Goal: Transaction & Acquisition: Purchase product/service

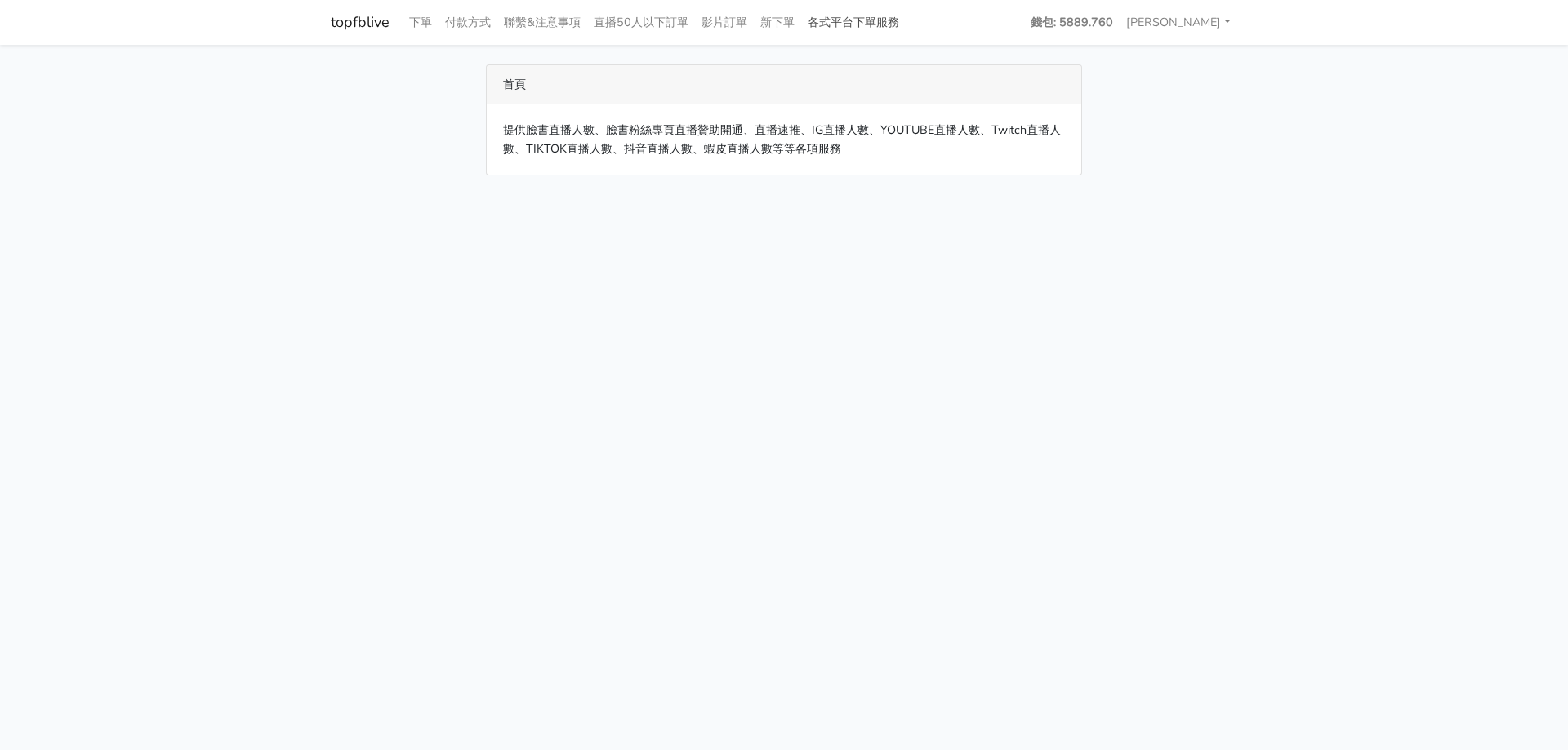
click at [866, 20] on link "各式平台下單服務" at bounding box center [853, 22] width 105 height 32
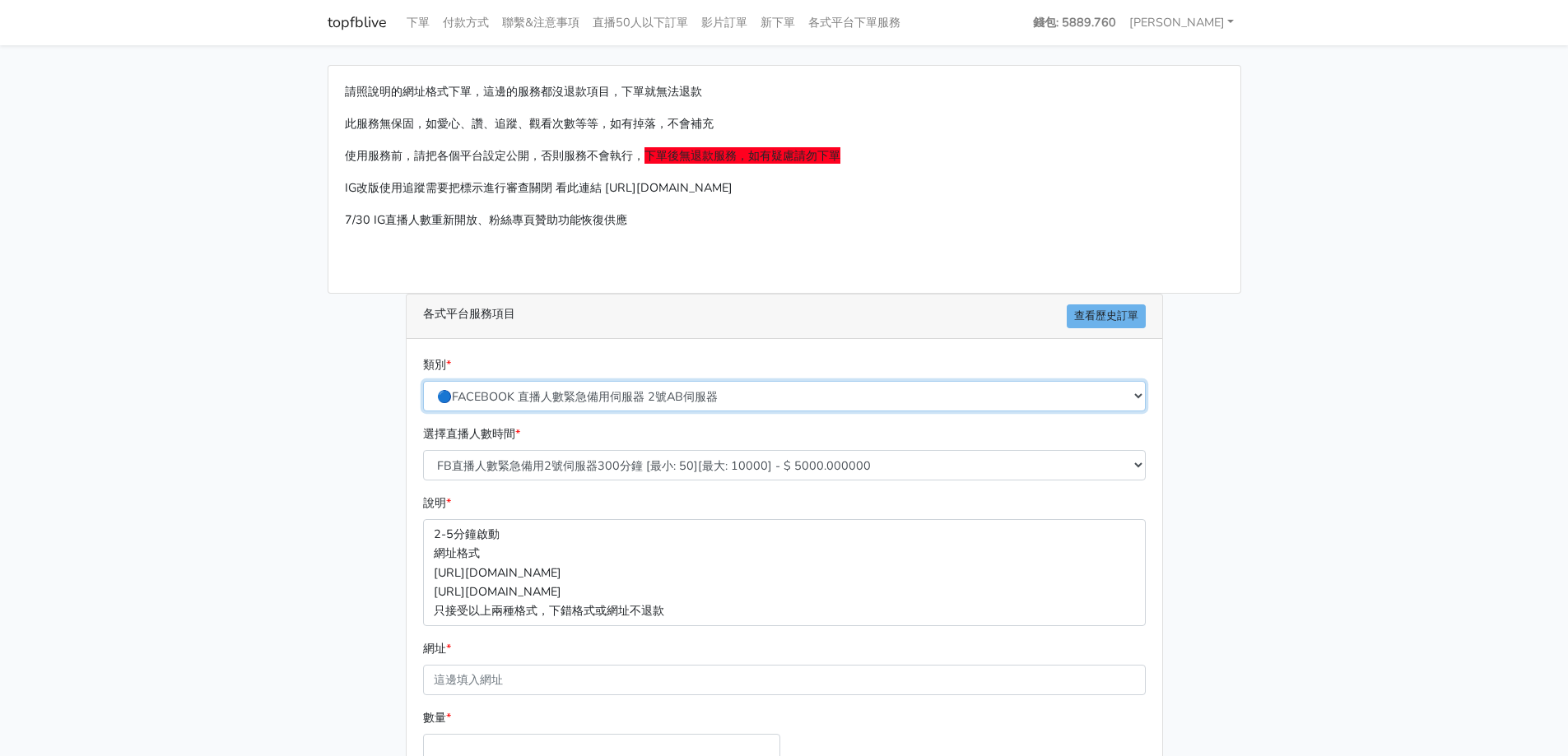
click at [917, 397] on select "🔵FACEBOOK 直播人數緊急備用伺服器 2號AB伺服器 🔵FACEBOOK 網軍專用貼文留言 安全保密 🔵FACEBOOK 直播人數緊急備用伺服器 J1 …" at bounding box center [784, 396] width 723 height 31
select select "🌕IG直播人數"
click at [423, 381] on select "🔵FACEBOOK 直播人數緊急備用伺服器 2號AB伺服器 🔵FACEBOOK 網軍專用貼文留言 安全保密 🔵FACEBOOK 直播人數緊急備用伺服器 J1 …" at bounding box center [784, 396] width 723 height 31
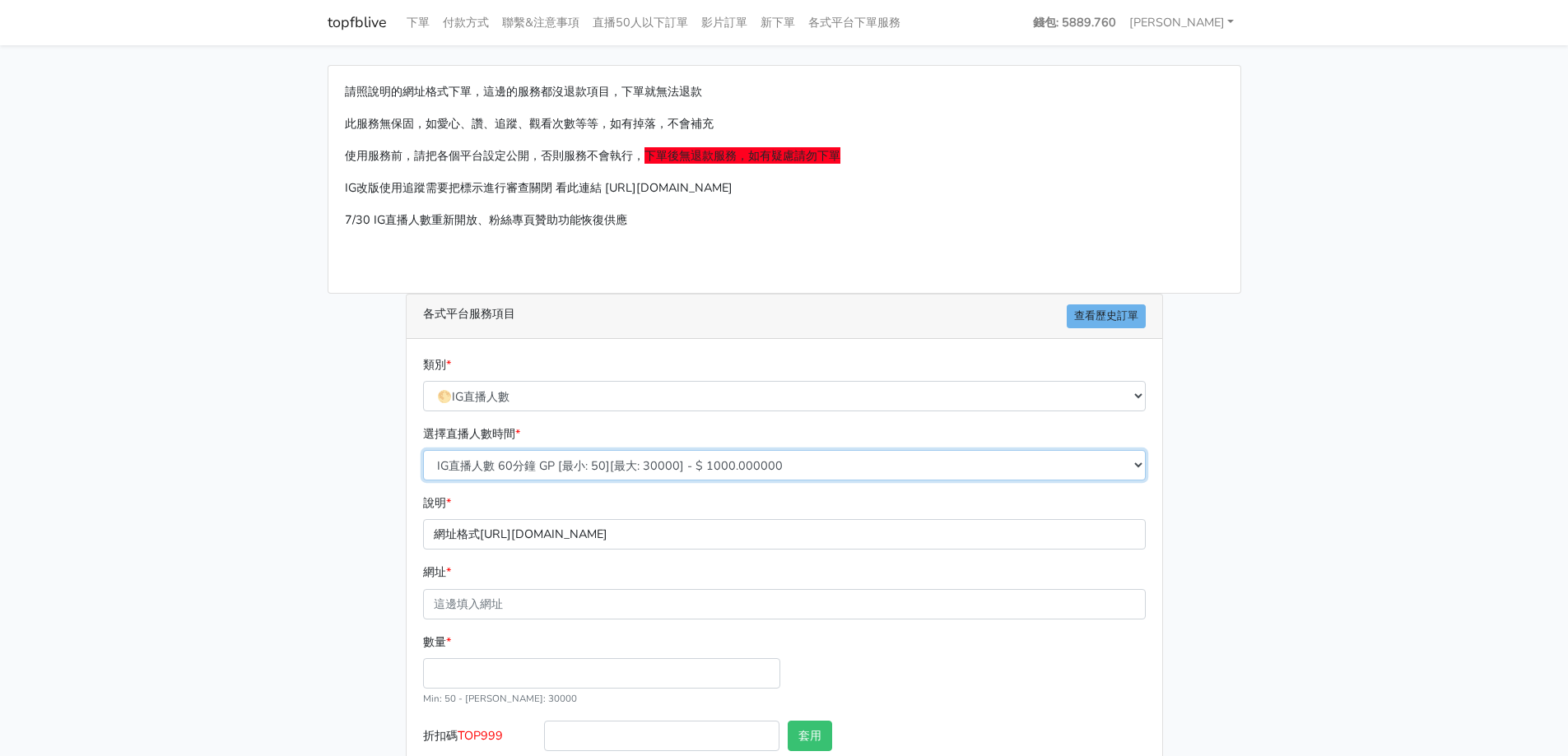
click at [587, 467] on select "IG直播人數 60分鐘 GP [最小: 50][最大: 30000] - $ 1000.000000 IG直播人數 120分鐘 GP [最小: 50][最大:…" at bounding box center [784, 465] width 723 height 31
select select "407"
click at [423, 450] on select "IG直播人數 60分鐘 GP [最小: 50][最大: 30000] - $ 1000.000000 IG直播人數 120分鐘 GP [最小: 50][最大:…" at bounding box center [784, 465] width 723 height 31
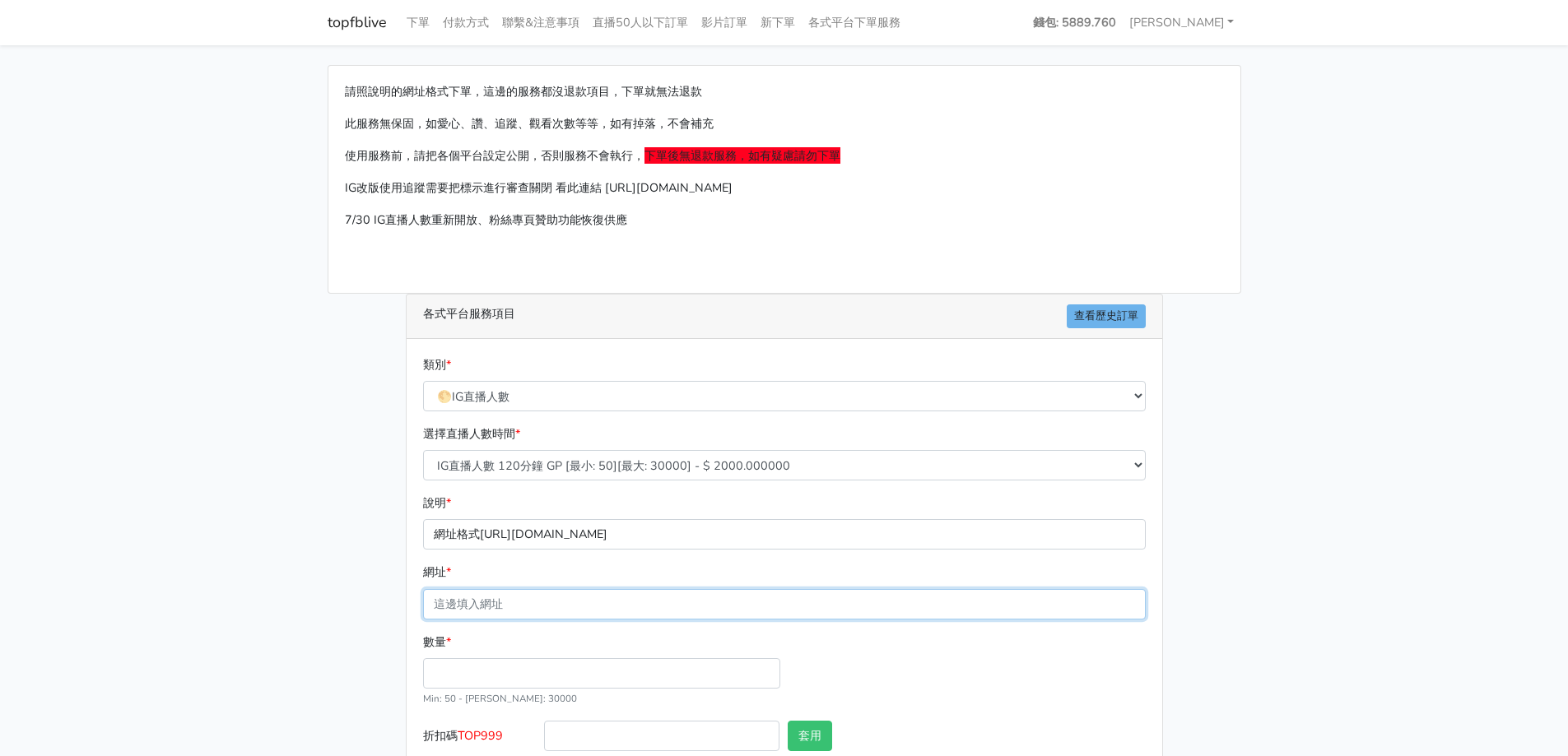
click at [547, 615] on input "網址 *" at bounding box center [784, 604] width 723 height 31
type input "[URL][DOMAIN_NAME]"
click at [514, 667] on input "數量 *" at bounding box center [601, 674] width 357 height 31
type input "50"
type input "100.000"
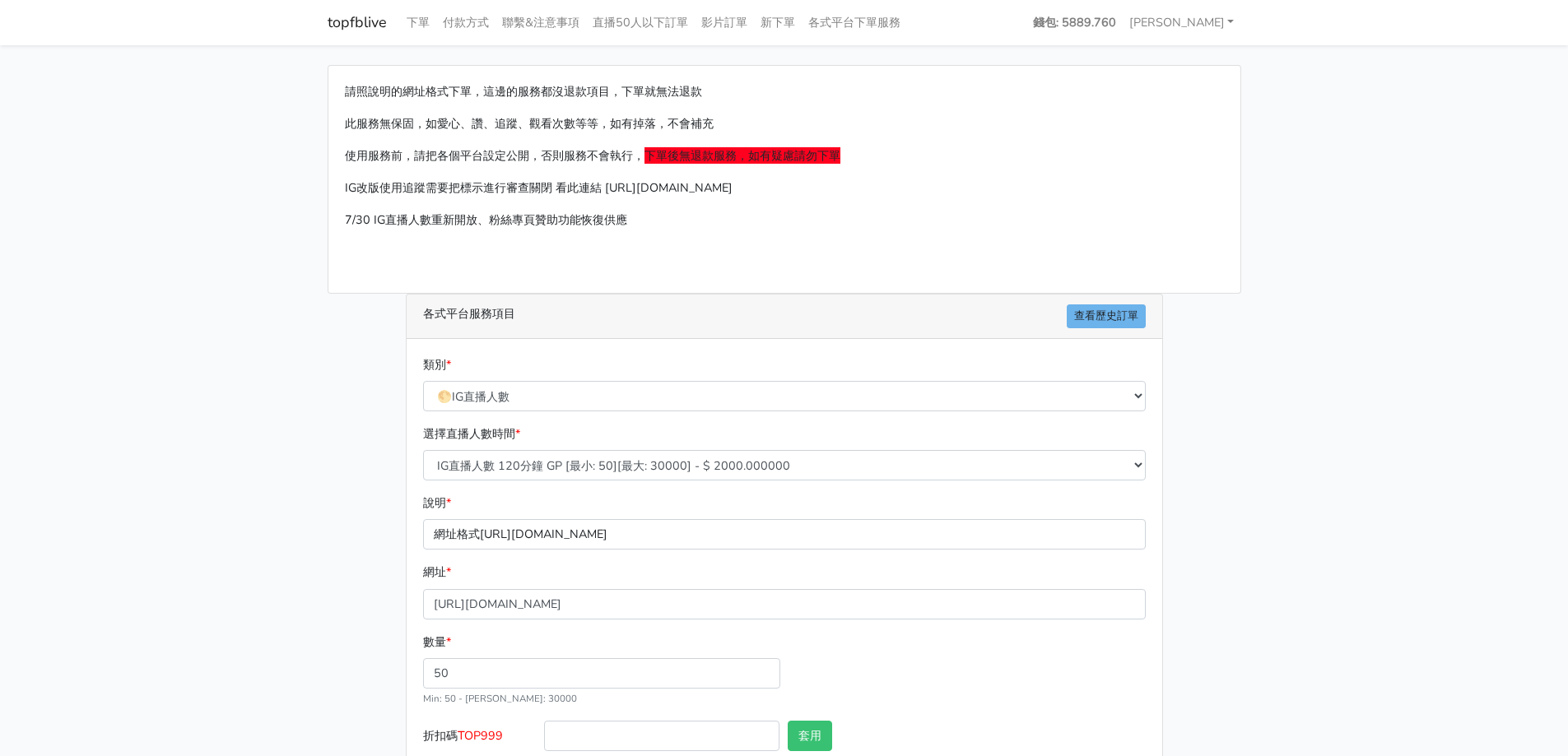
click at [1367, 392] on main "請照說明的網址格式下單，這邊的服務都沒退款項目，下單就無法退款 此服務無保固，如愛心、讚、追蹤、觀看次數等等，如有掉落，不會補充 使用服務前，請把各個平台設定…" at bounding box center [784, 450] width 1568 height 810
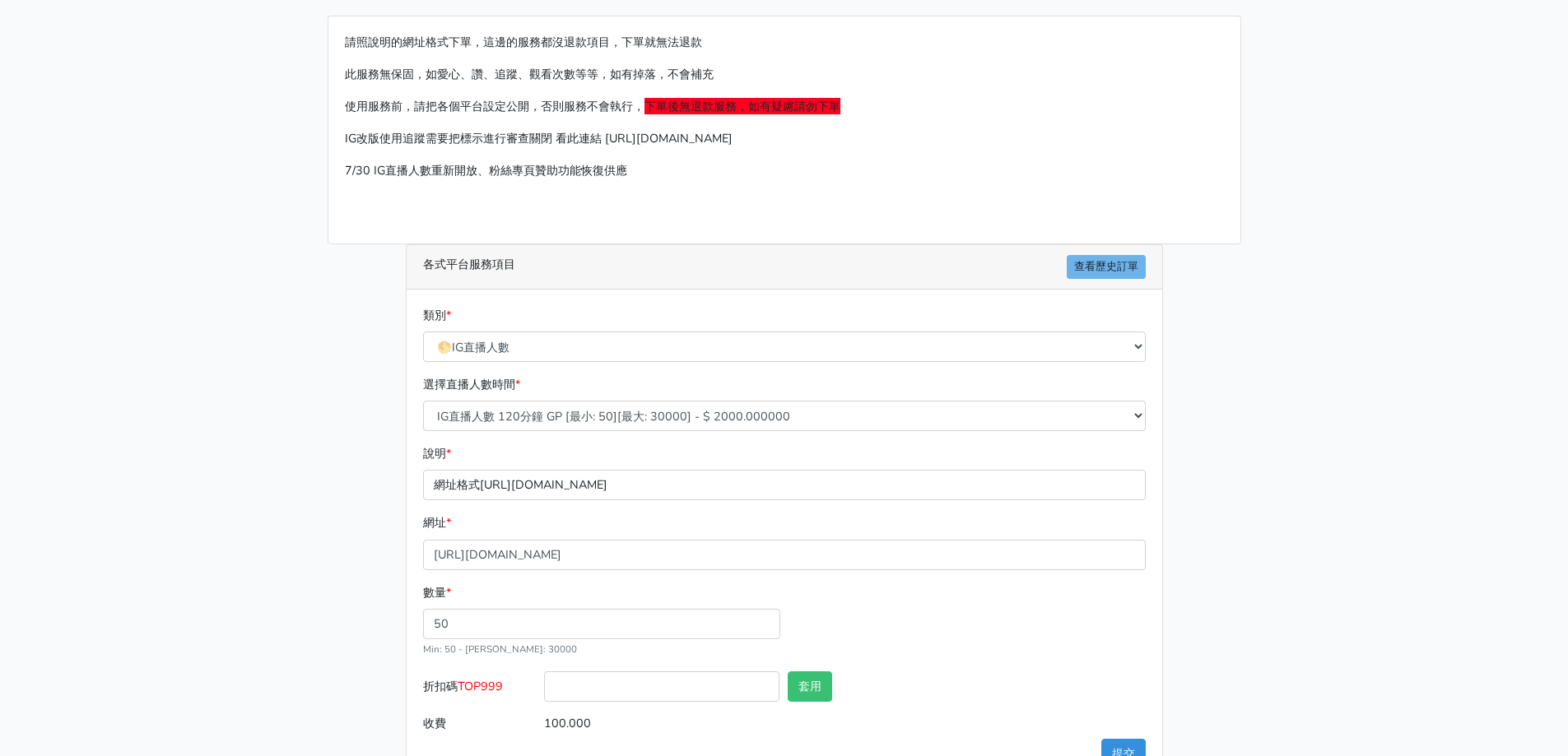
scroll to position [100, 0]
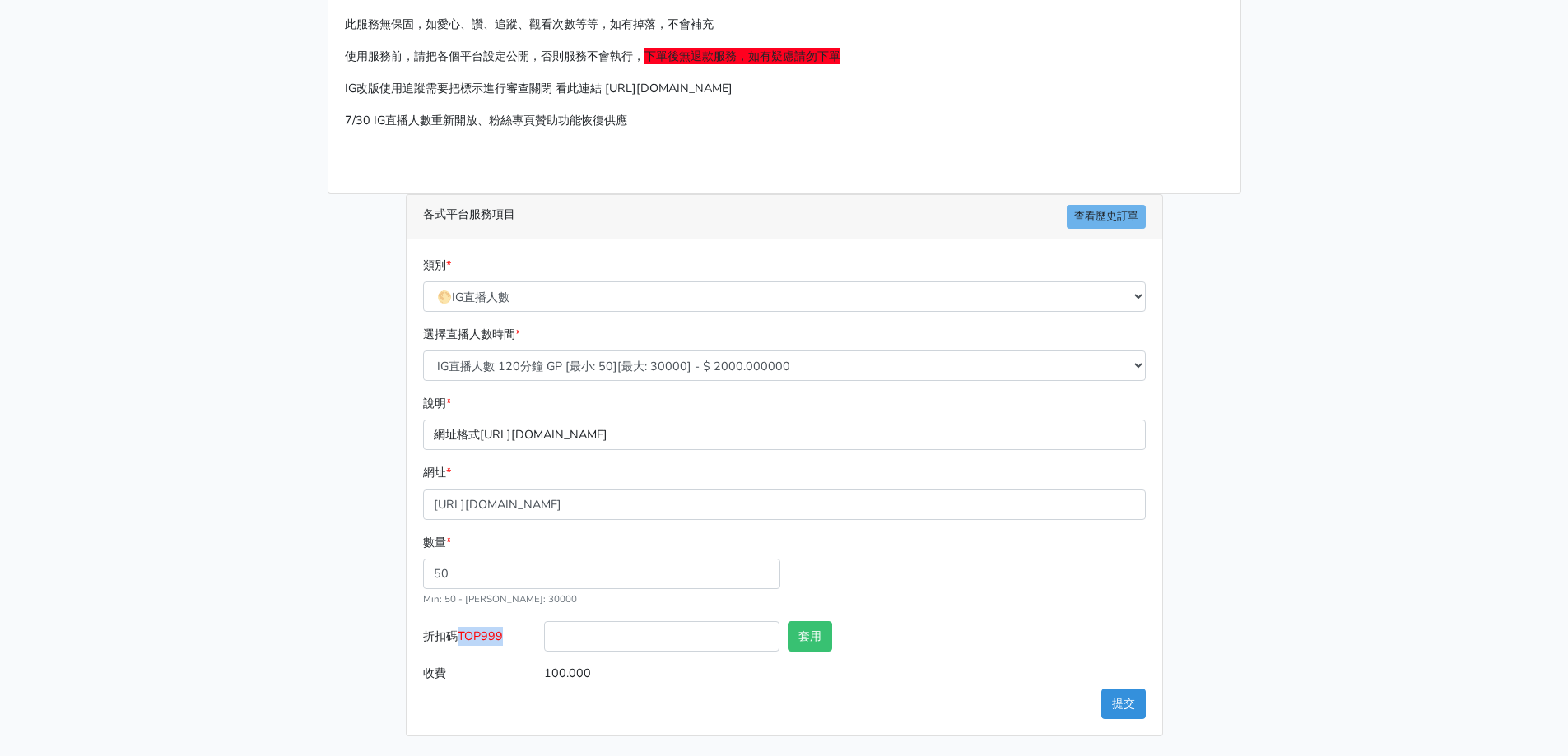
drag, startPoint x: 515, startPoint y: 636, endPoint x: 464, endPoint y: 639, distance: 51.1
click at [464, 639] on label "折扣碼 TOP999" at bounding box center [480, 640] width 122 height 37
copy span "TOP999"
drag, startPoint x: 594, startPoint y: 635, endPoint x: 621, endPoint y: 633, distance: 27.1
click at [594, 635] on input "折扣碼 TOP999" at bounding box center [662, 636] width 236 height 31
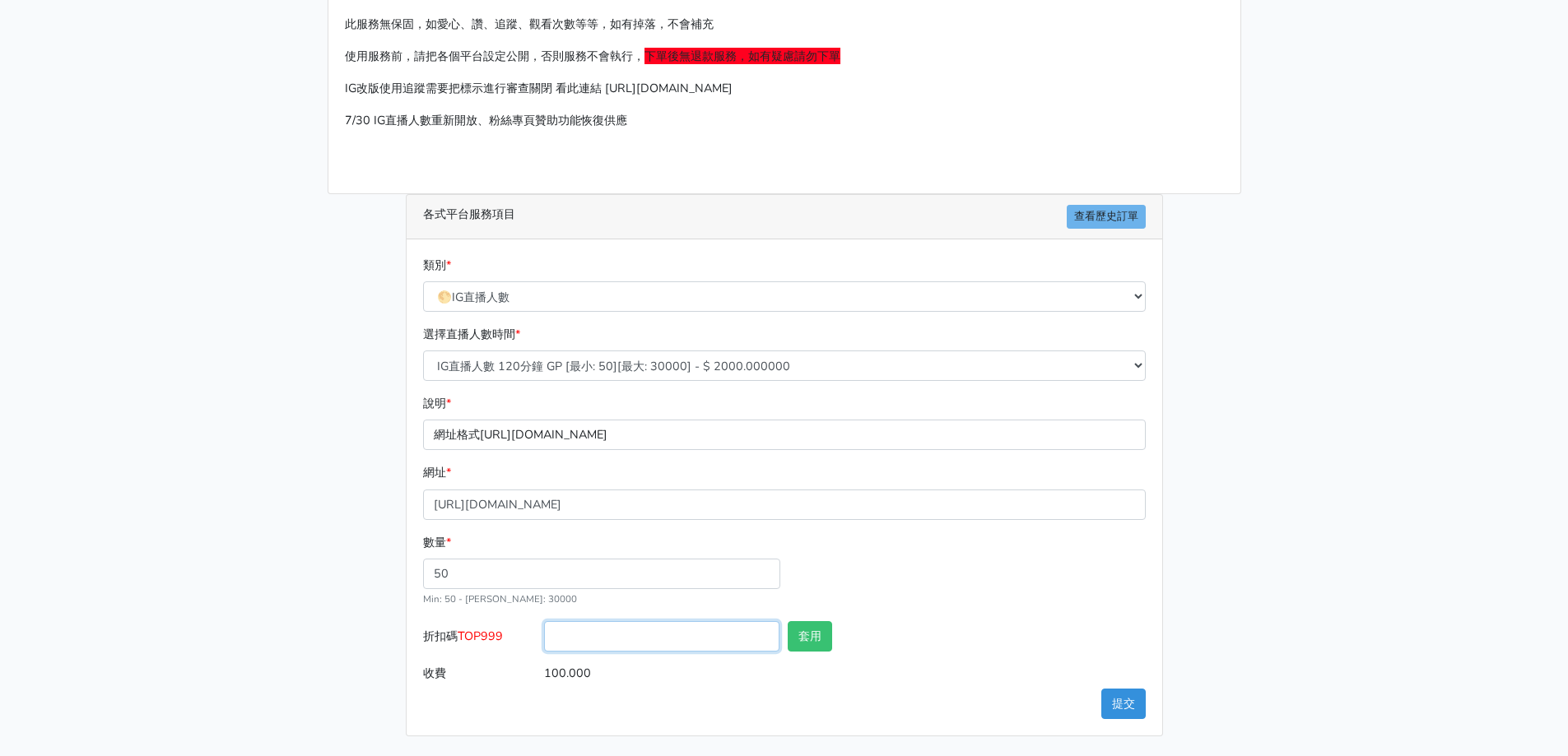
paste input "TOP999"
type input "TOP999"
click at [805, 627] on button "套用" at bounding box center [810, 636] width 45 height 31
type input "套用失敗"
click at [1121, 702] on button "提交" at bounding box center [1124, 704] width 45 height 31
